Goal: Check status

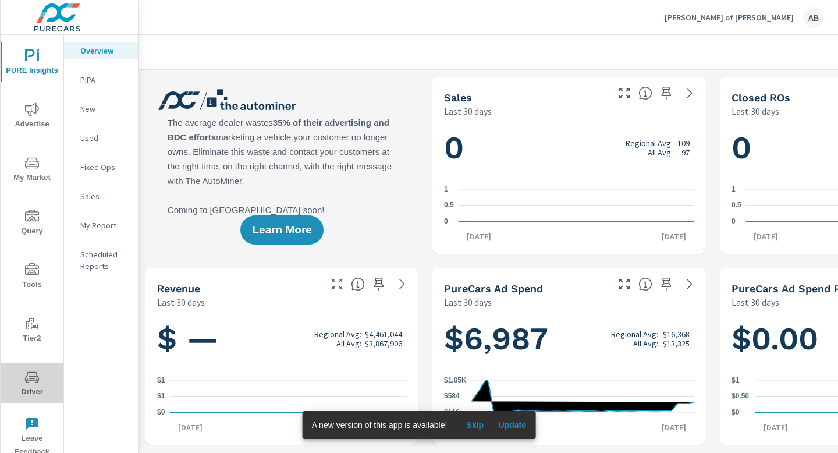
click at [31, 389] on span "Driver" at bounding box center [32, 384] width 56 height 29
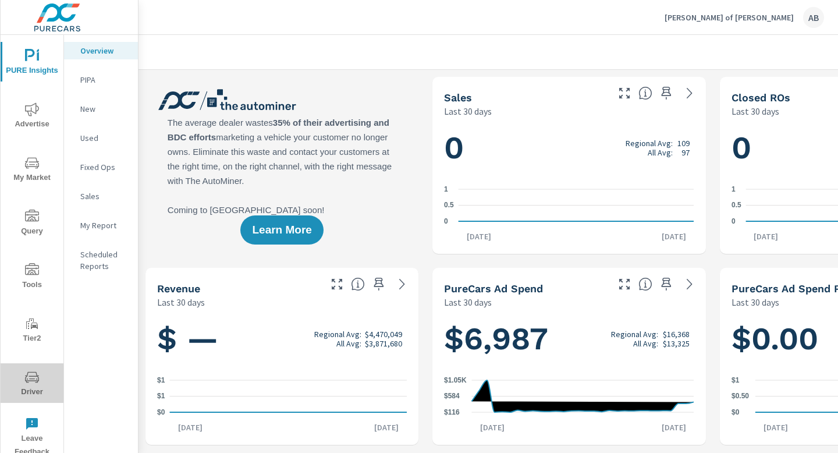
click at [33, 382] on icon "nav menu" at bounding box center [32, 377] width 14 height 14
click at [35, 386] on span "Driver" at bounding box center [32, 384] width 56 height 29
